Goal: Find specific fact: Find specific fact

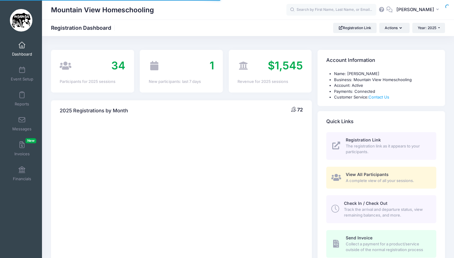
select select
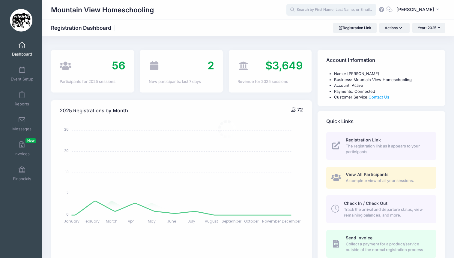
click at [320, 9] on input "text" at bounding box center [331, 10] width 90 height 12
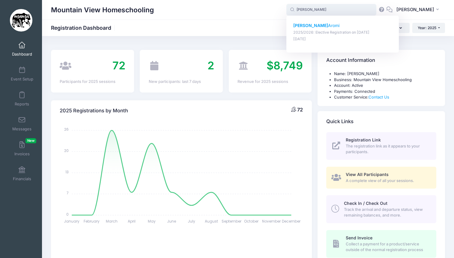
click at [318, 26] on p "[PERSON_NAME]" at bounding box center [342, 25] width 99 height 6
type input "[PERSON_NAME] (2025/2026: Elective Registration, [DATE])"
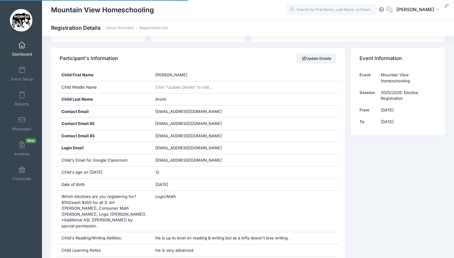
scroll to position [95, 0]
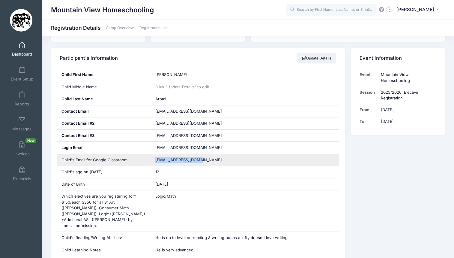
drag, startPoint x: 209, startPoint y: 161, endPoint x: 150, endPoint y: 158, distance: 59.2
click at [150, 158] on div "Child's Email for Google Classroom [EMAIL_ADDRESS][DOMAIN_NAME]" at bounding box center [198, 160] width 283 height 12
copy div "[EMAIL_ADDRESS][DOMAIN_NAME]"
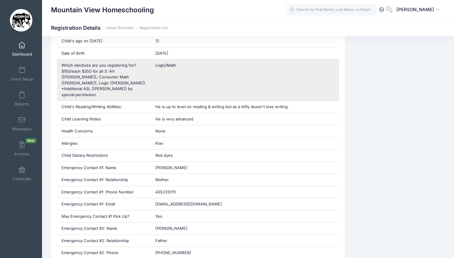
scroll to position [226, 0]
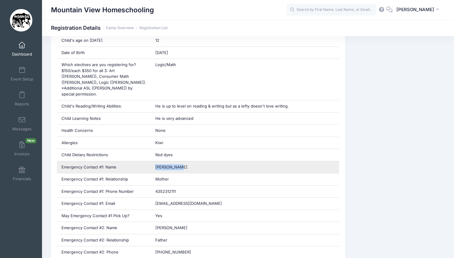
drag, startPoint x: 185, startPoint y: 163, endPoint x: 149, endPoint y: 164, distance: 35.7
click at [149, 164] on div "Emergency Contact #1: Name Aditi Aromi" at bounding box center [198, 167] width 283 height 12
copy div "[PERSON_NAME]"
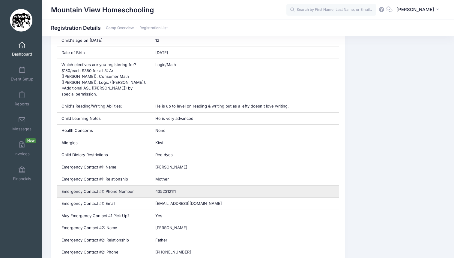
click at [170, 189] on span "4352312111" at bounding box center [165, 191] width 20 height 5
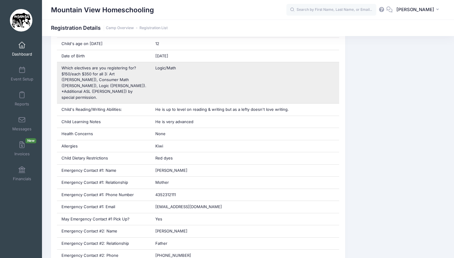
scroll to position [227, 0]
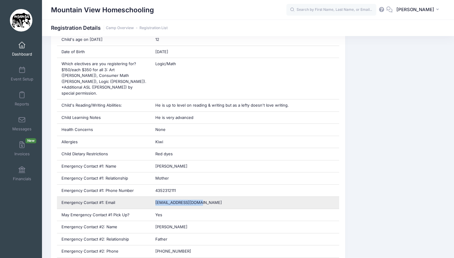
drag, startPoint x: 214, startPoint y: 198, endPoint x: 146, endPoint y: 198, distance: 68.4
click at [146, 198] on div "Emergency Contact #1: Email goaditi777@gmail.com" at bounding box center [198, 202] width 283 height 12
copy div "goaditi777@gmail.com"
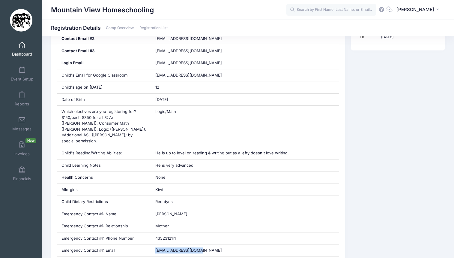
scroll to position [171, 0]
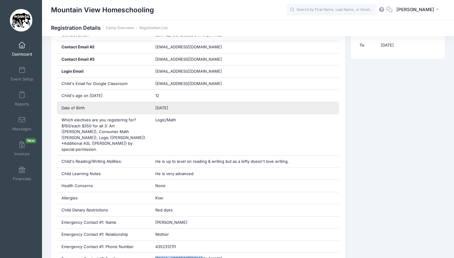
drag, startPoint x: 188, startPoint y: 108, endPoint x: 143, endPoint y: 109, distance: 45.0
click at [143, 109] on div "Date of Birth 04/05/2013" at bounding box center [198, 108] width 283 height 12
copy div "04/05/2013"
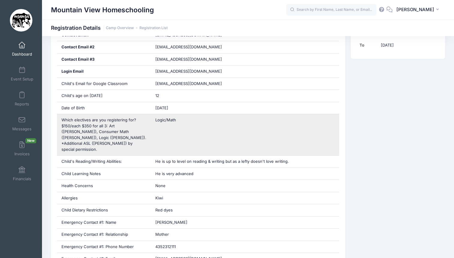
click at [217, 119] on div "Logic/Math" at bounding box center [245, 134] width 188 height 41
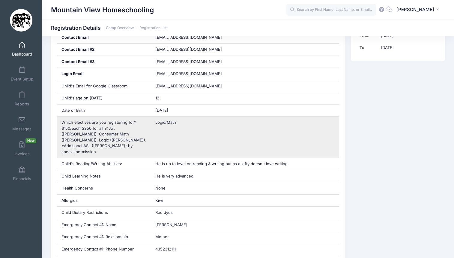
scroll to position [193, 0]
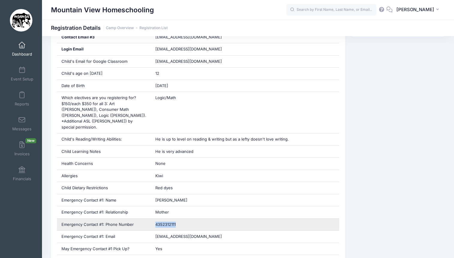
drag, startPoint x: 184, startPoint y: 218, endPoint x: 138, endPoint y: 217, distance: 45.9
click at [138, 218] on div "Emergency Contact #1: Phone Number 4352312111" at bounding box center [198, 224] width 283 height 12
copy div "4352312111"
